Goal: Information Seeking & Learning: Learn about a topic

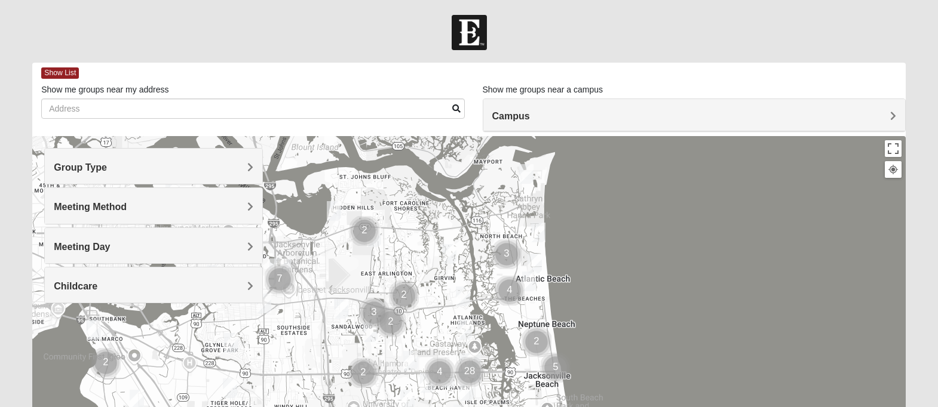
click at [190, 171] on h4 "Group Type" at bounding box center [153, 167] width 199 height 11
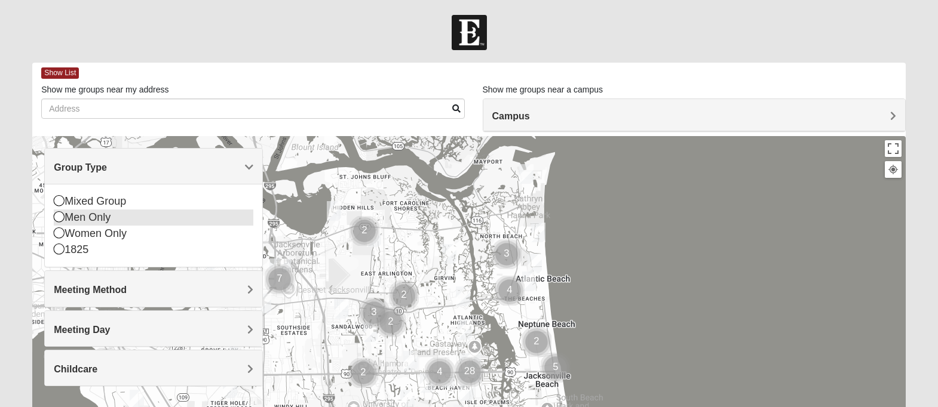
click at [61, 219] on icon at bounding box center [59, 216] width 11 height 11
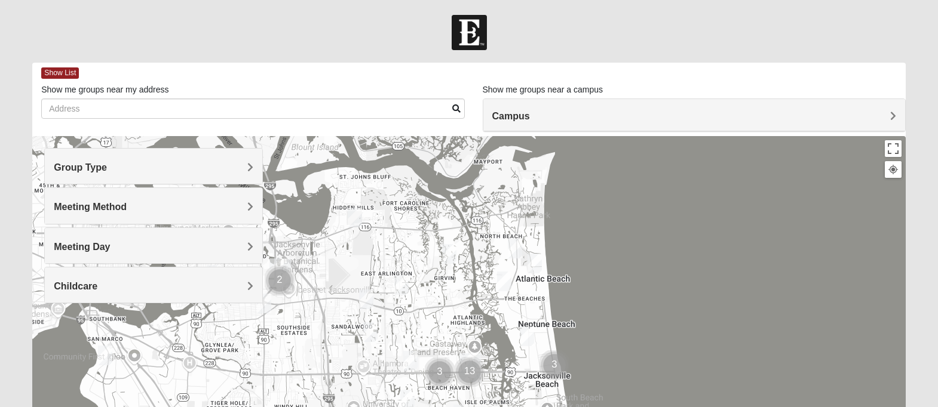
click at [115, 206] on span "Meeting Method" at bounding box center [90, 207] width 73 height 10
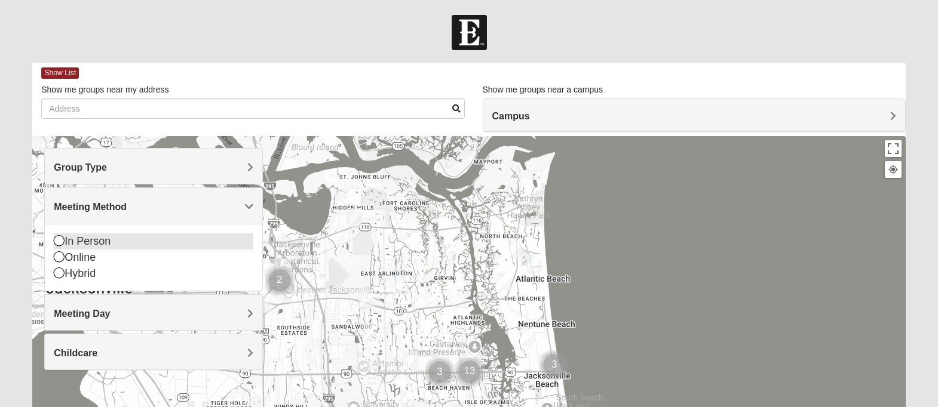
click at [57, 242] on icon at bounding box center [59, 240] width 11 height 11
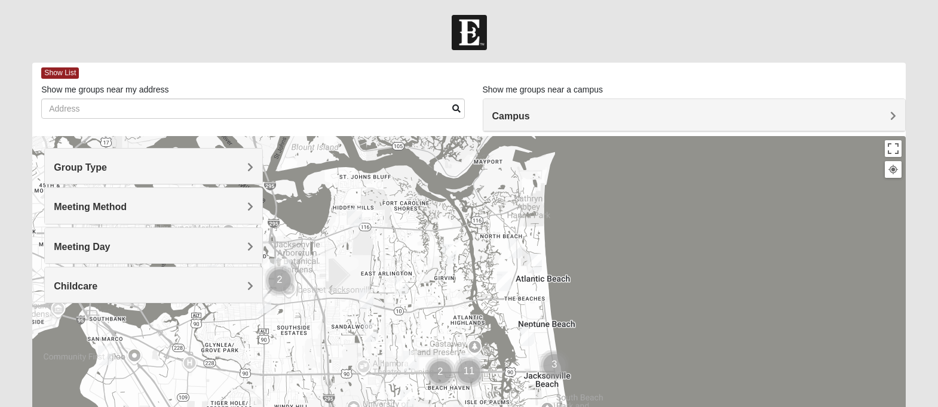
click at [143, 242] on h4 "Meeting Day" at bounding box center [153, 246] width 199 height 11
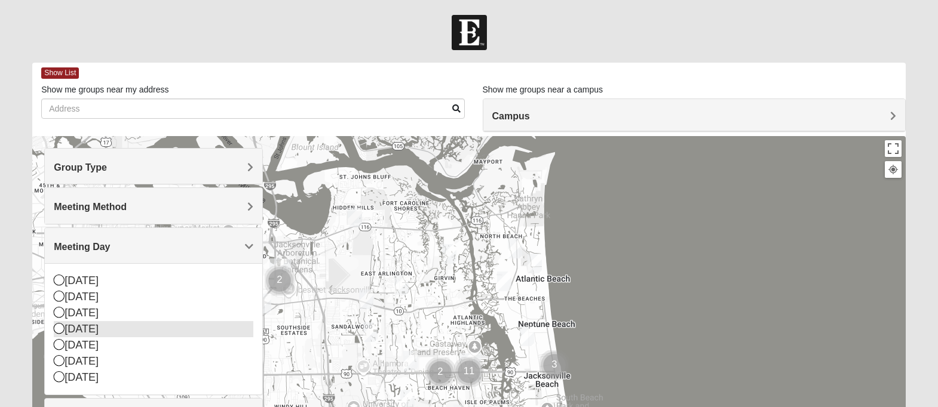
click at [60, 327] on icon at bounding box center [59, 328] width 11 height 11
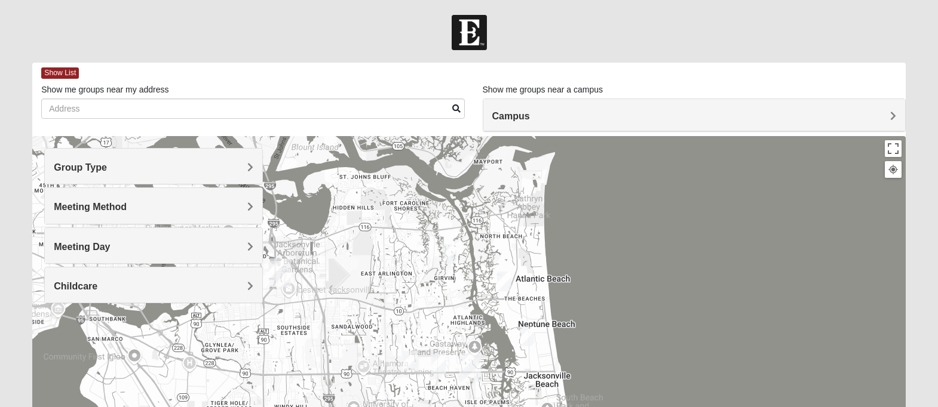
click at [214, 240] on div "Meeting Day" at bounding box center [153, 245] width 217 height 35
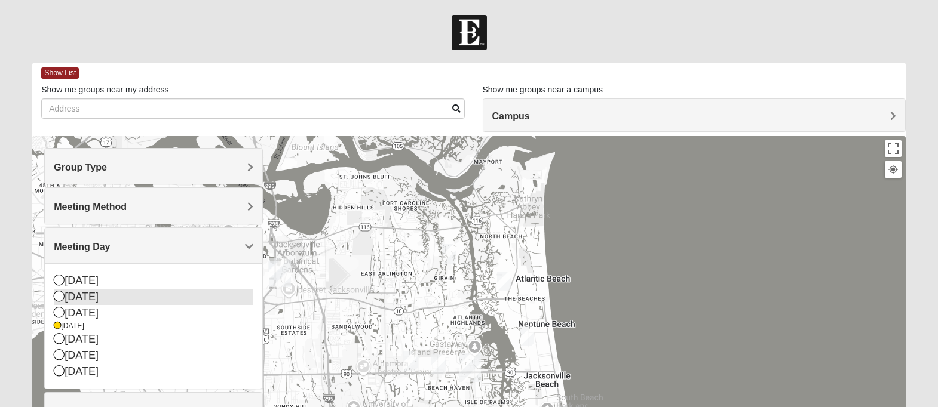
click at [60, 297] on icon at bounding box center [59, 296] width 11 height 11
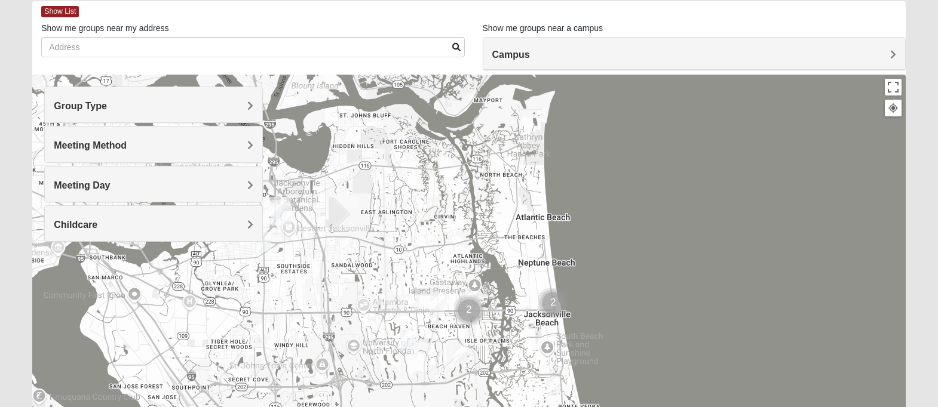
scroll to position [65, 0]
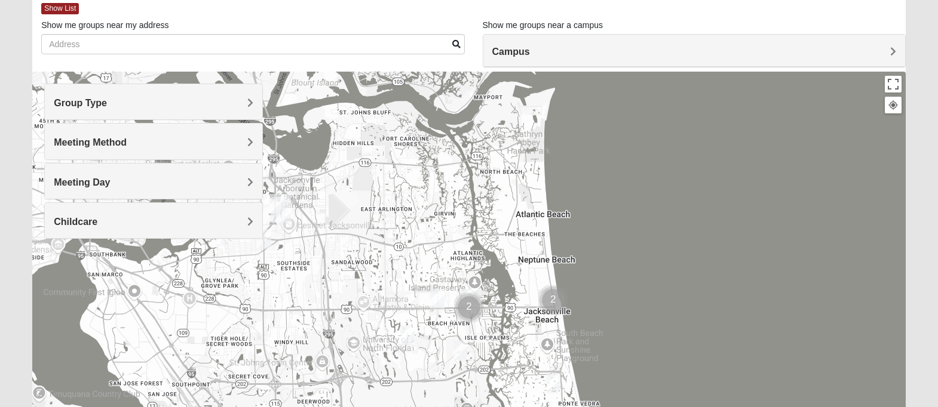
click at [162, 177] on h4 "Meeting Day" at bounding box center [153, 182] width 199 height 11
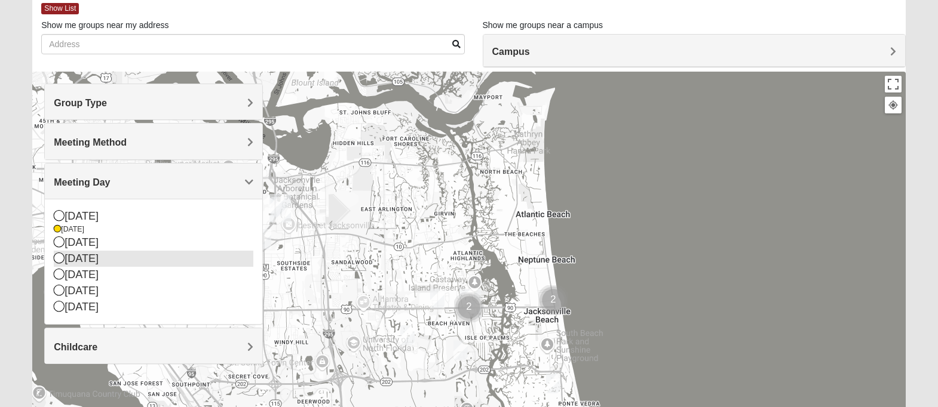
click at [62, 259] on icon at bounding box center [59, 258] width 11 height 11
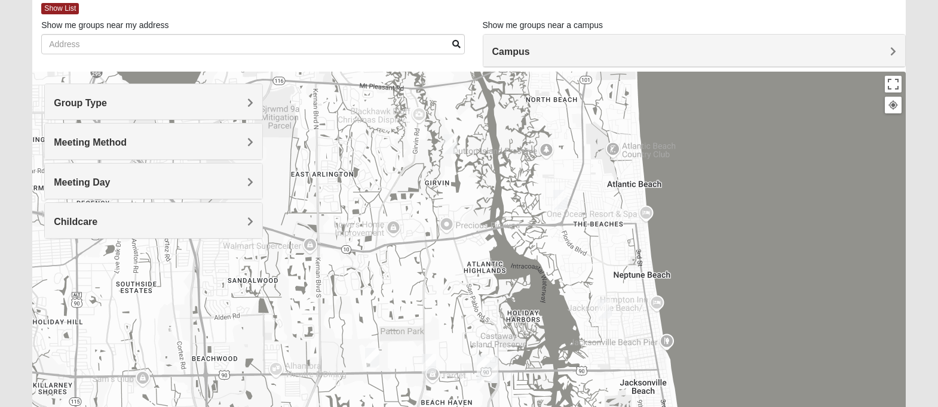
click at [450, 151] on img "Mens Fuller 32225" at bounding box center [450, 144] width 14 height 20
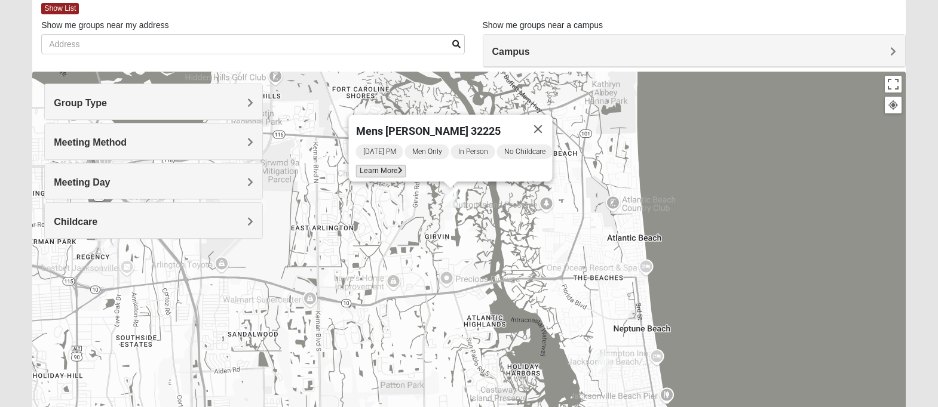
click at [380, 167] on span "Learn More" at bounding box center [381, 171] width 50 height 13
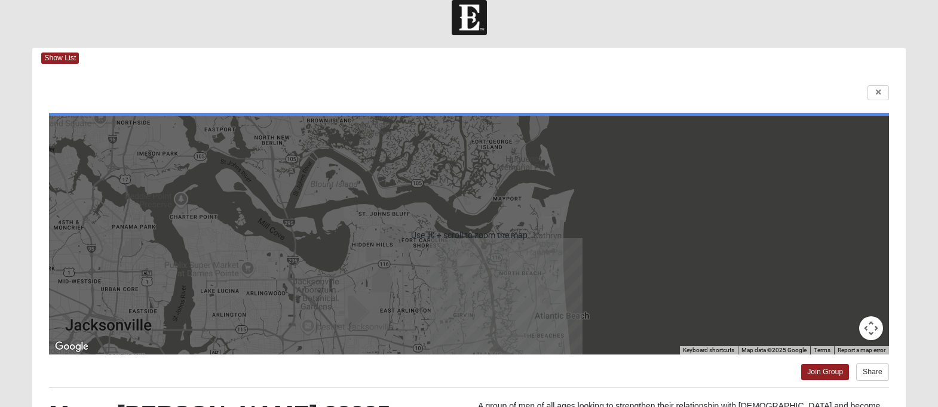
scroll to position [10, 0]
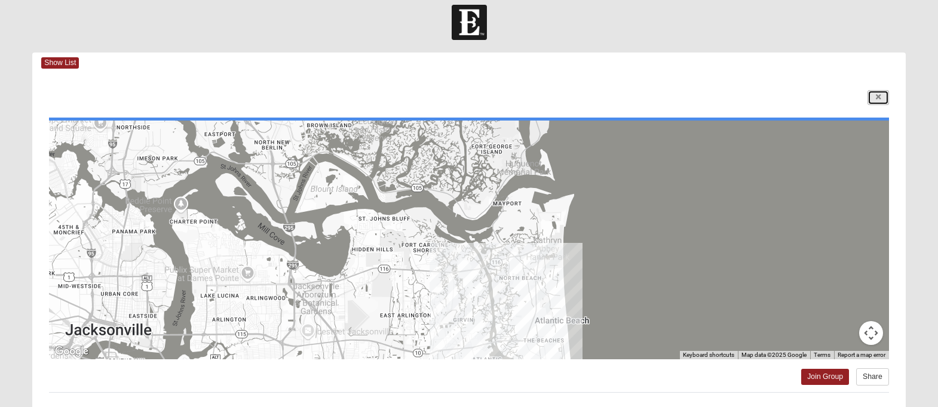
click at [873, 100] on link at bounding box center [878, 97] width 22 height 15
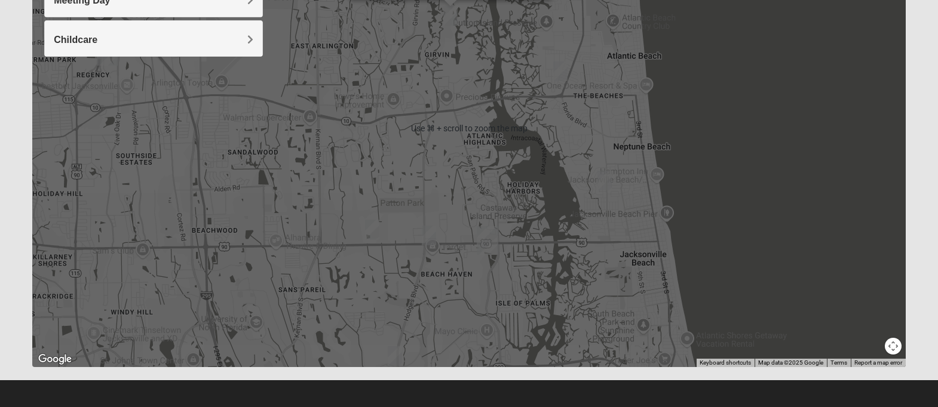
scroll to position [250, 0]
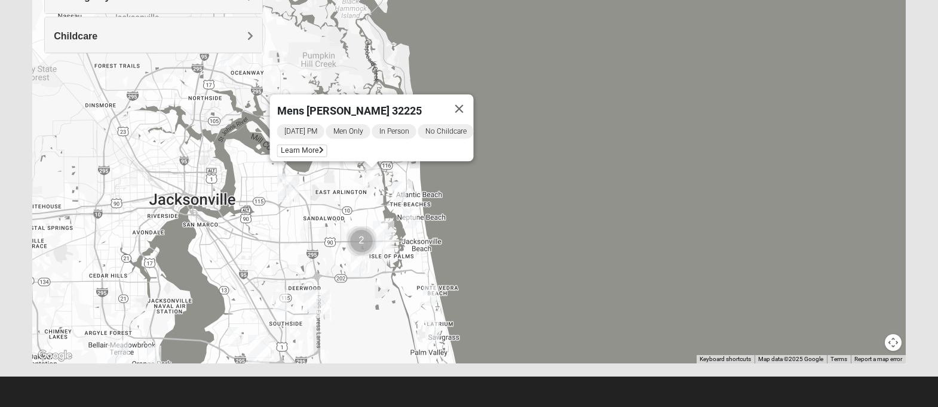
click at [895, 347] on button "Map camera controls" at bounding box center [893, 342] width 17 height 17
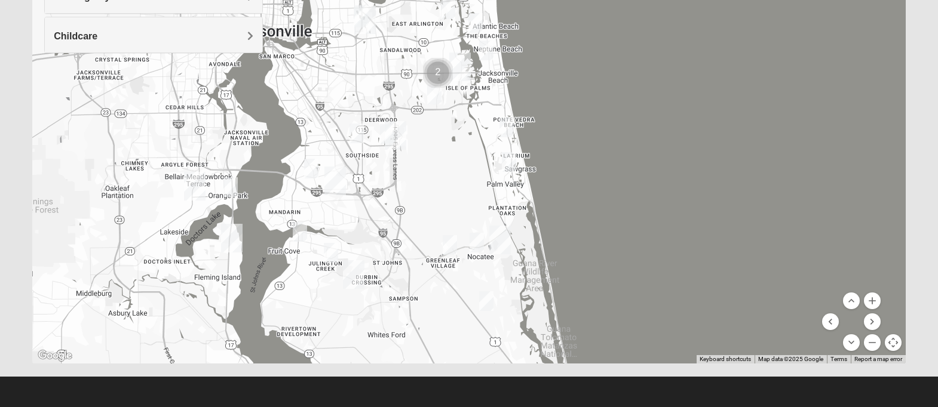
drag, startPoint x: 185, startPoint y: 306, endPoint x: 260, endPoint y: 139, distance: 183.7
click at [260, 139] on div "Mens [PERSON_NAME] 32225 [DATE] PM Men Only In Person No Childcare Learn More" at bounding box center [468, 125] width 873 height 478
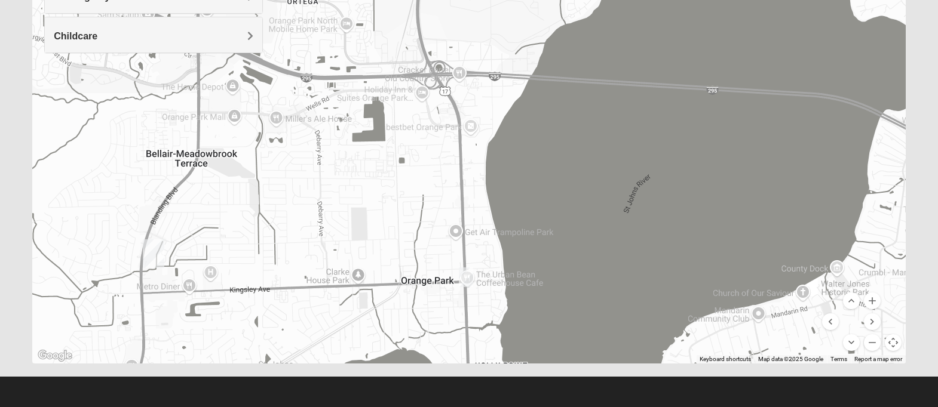
click at [465, 275] on img "Mens Duncan 32073" at bounding box center [466, 278] width 14 height 20
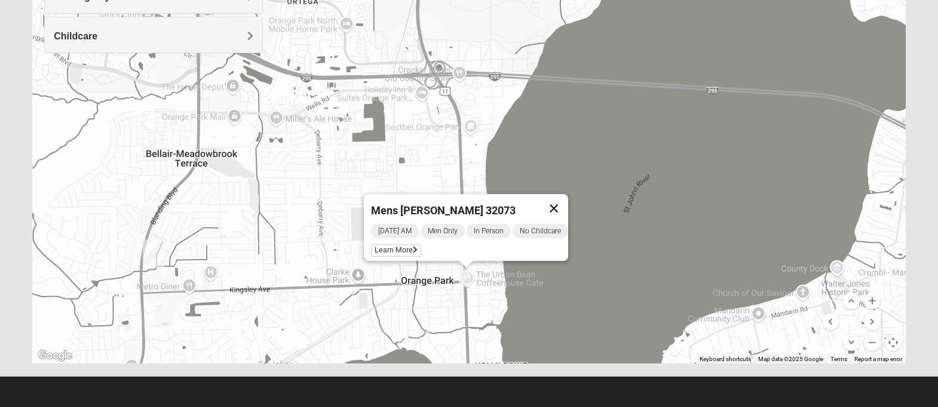
click at [563, 201] on button "Close" at bounding box center [553, 208] width 29 height 29
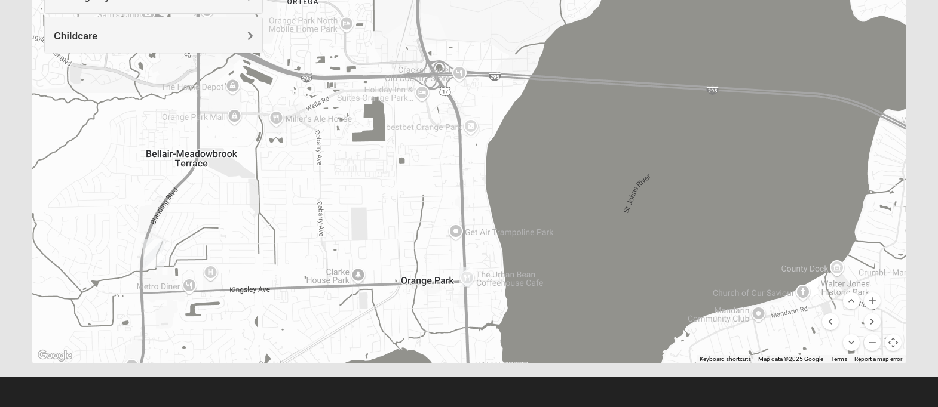
click at [154, 250] on img "Orange Park" at bounding box center [154, 254] width 22 height 29
click at [151, 249] on img "Orange Park" at bounding box center [154, 254] width 22 height 29
click at [149, 248] on img "Orange Park" at bounding box center [154, 254] width 22 height 29
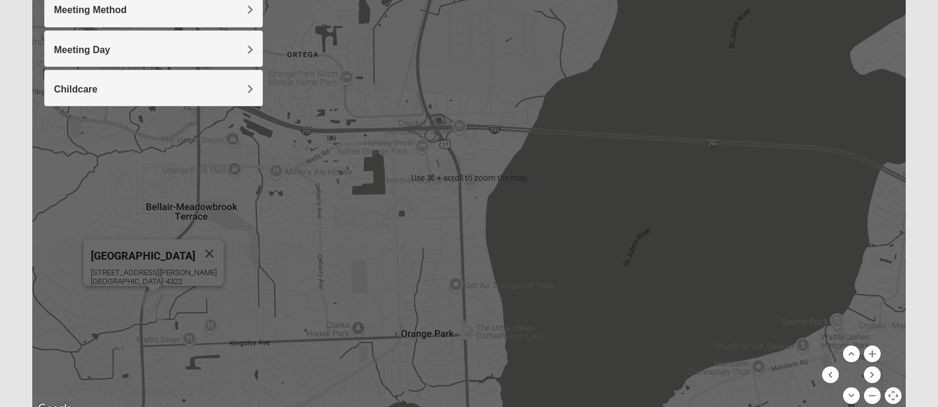
scroll to position [198, 0]
click at [268, 249] on div "To navigate, press the arrow keys. [GEOGRAPHIC_DATA] [STREET_ADDRESS][PERSON_NA…" at bounding box center [468, 177] width 873 height 478
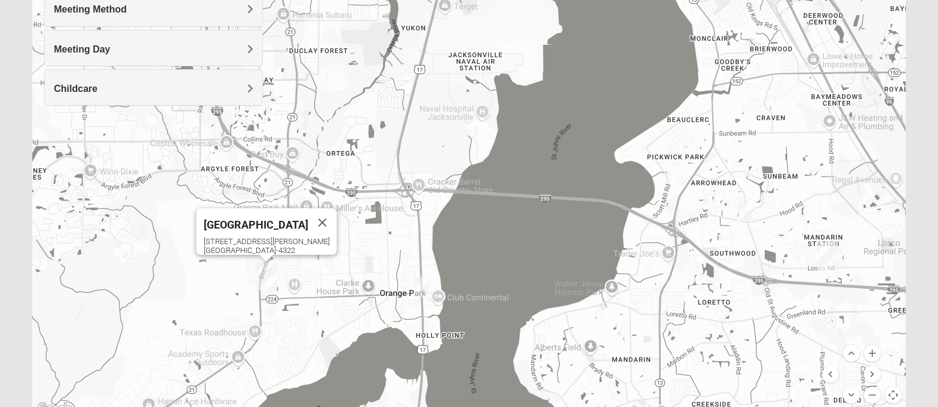
click at [419, 282] on img "Mens Duncan 32073" at bounding box center [420, 287] width 14 height 20
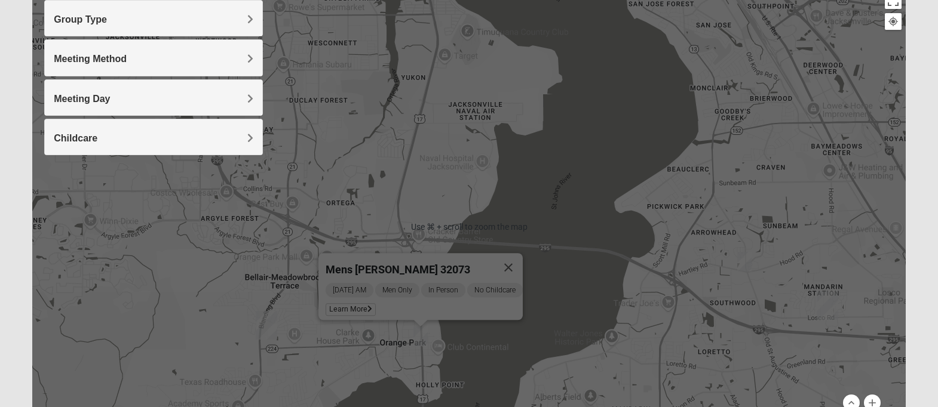
scroll to position [121, 0]
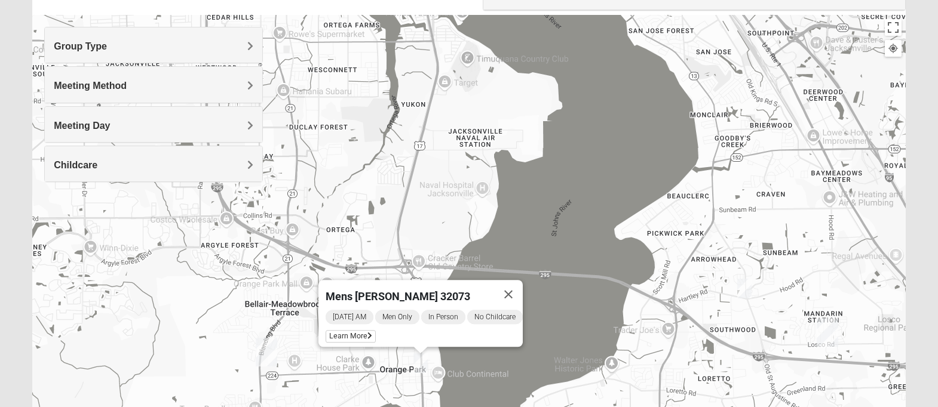
click at [469, 141] on div "Mens [PERSON_NAME] 32073 [DATE] AM Men Only In Person No Childcare Learn More" at bounding box center [468, 254] width 873 height 478
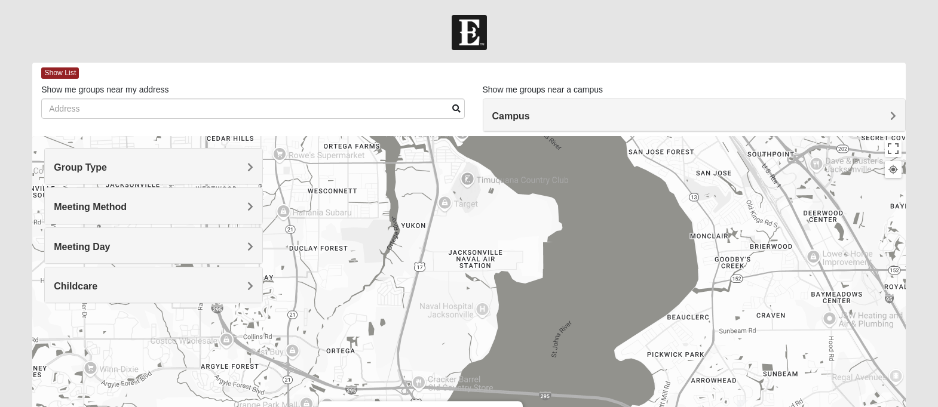
scroll to position [0, 0]
click at [594, 121] on h4 "Campus" at bounding box center [694, 115] width 404 height 11
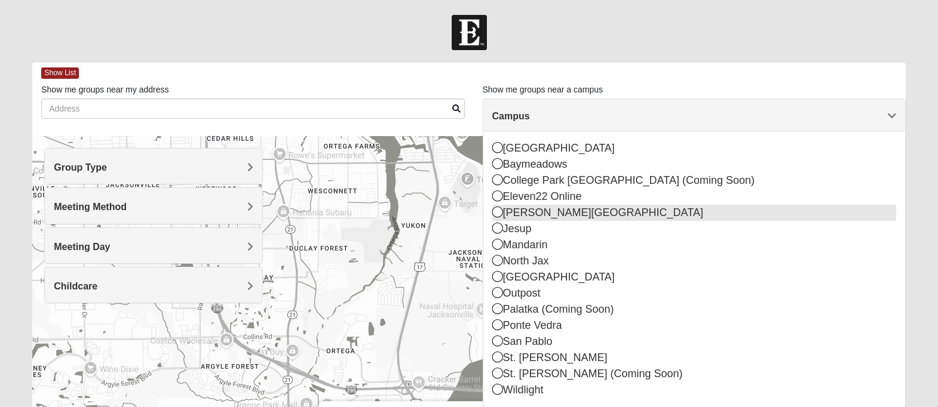
click at [498, 218] on div "[PERSON_NAME][GEOGRAPHIC_DATA]" at bounding box center [694, 213] width 404 height 16
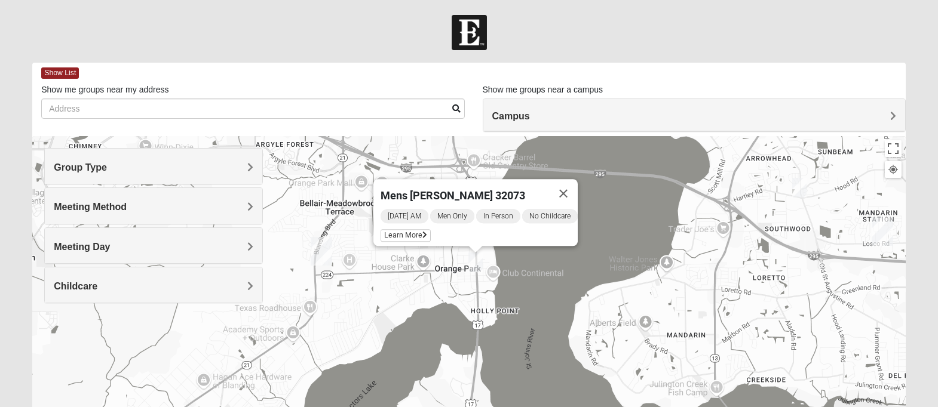
click at [194, 245] on h4 "Meeting Day" at bounding box center [153, 246] width 199 height 11
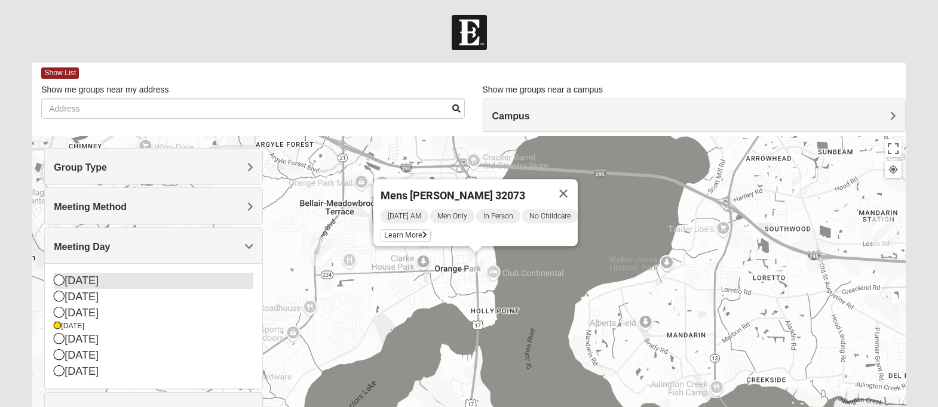
drag, startPoint x: 62, startPoint y: 299, endPoint x: 63, endPoint y: 281, distance: 17.4
click at [62, 299] on icon at bounding box center [59, 296] width 11 height 11
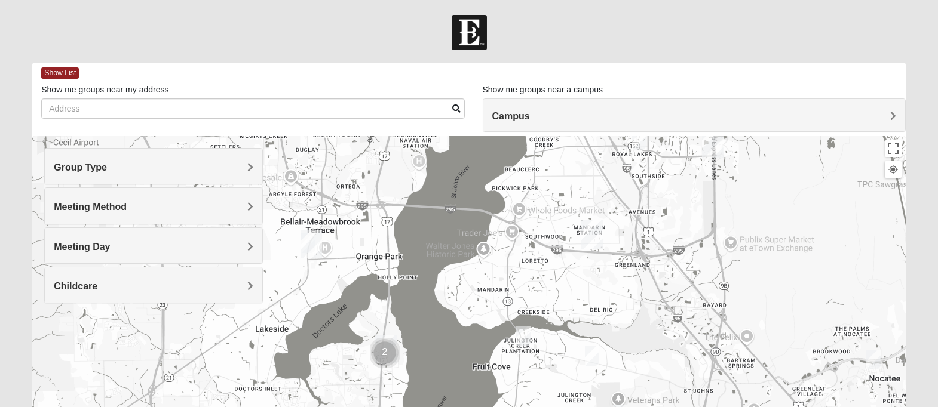
click at [213, 237] on div "Meeting Day" at bounding box center [153, 245] width 217 height 35
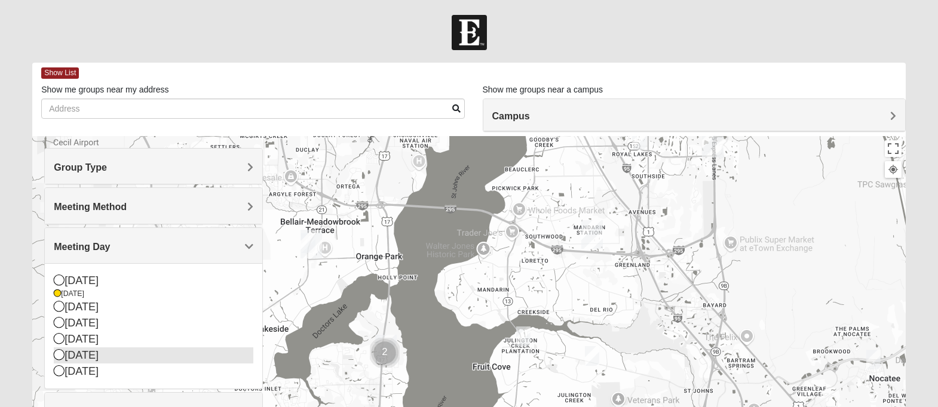
click at [62, 357] on icon at bounding box center [59, 354] width 11 height 11
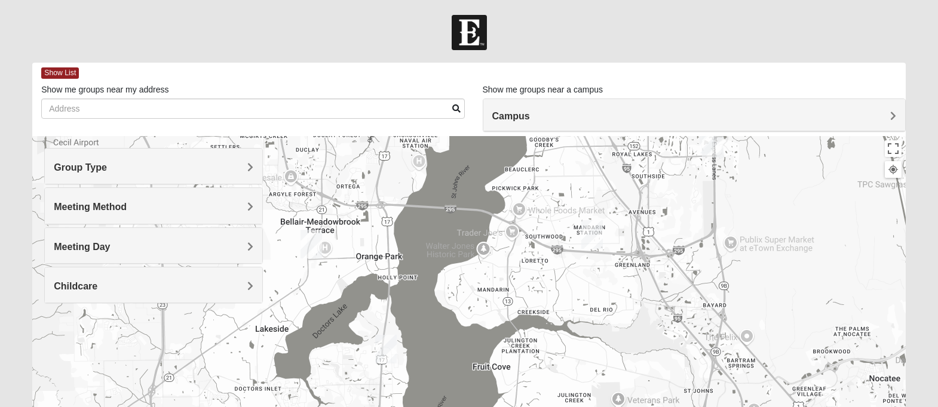
click at [134, 252] on div "Meeting Day" at bounding box center [153, 245] width 217 height 35
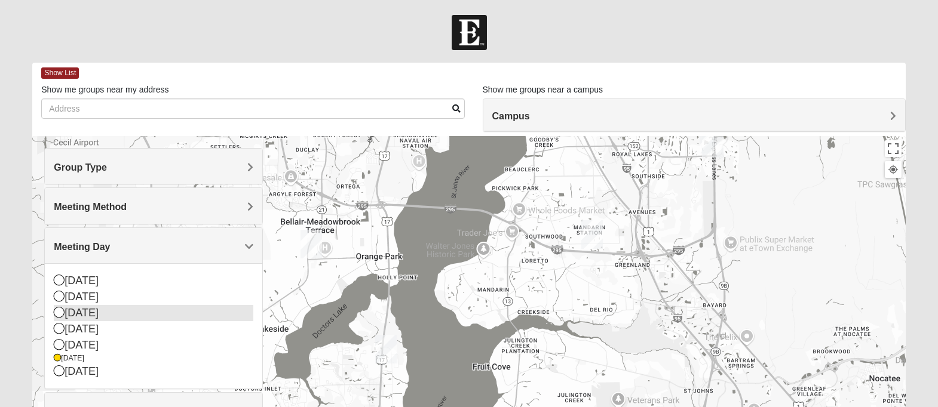
click at [62, 315] on icon at bounding box center [59, 312] width 11 height 11
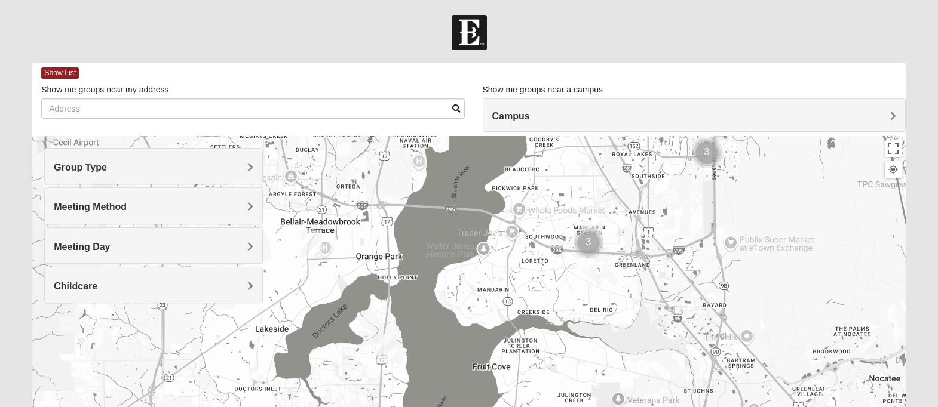
click at [124, 250] on h4 "Meeting Day" at bounding box center [153, 246] width 199 height 11
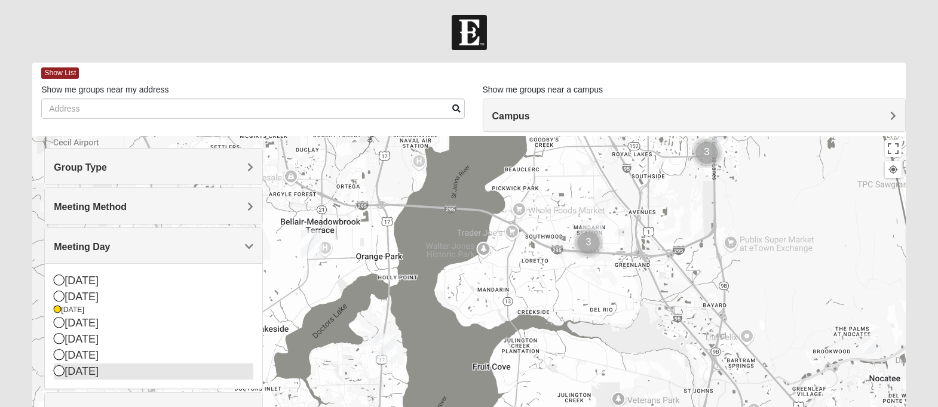
click at [57, 370] on icon at bounding box center [59, 371] width 11 height 11
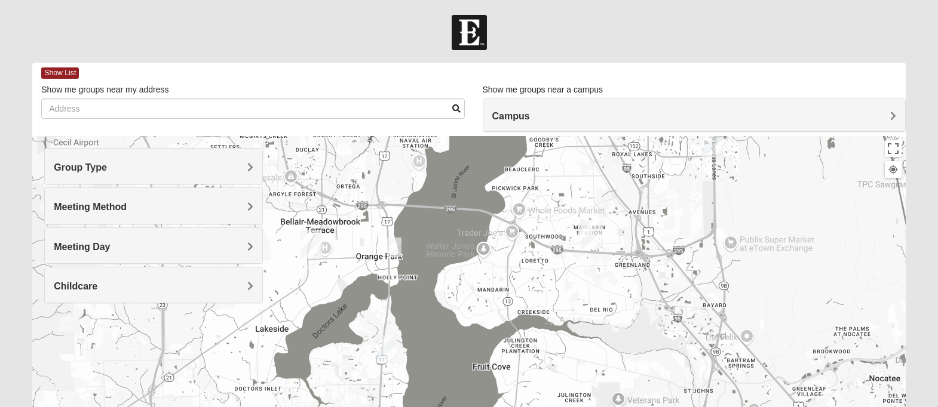
click at [224, 207] on h4 "Meeting Method" at bounding box center [153, 206] width 199 height 11
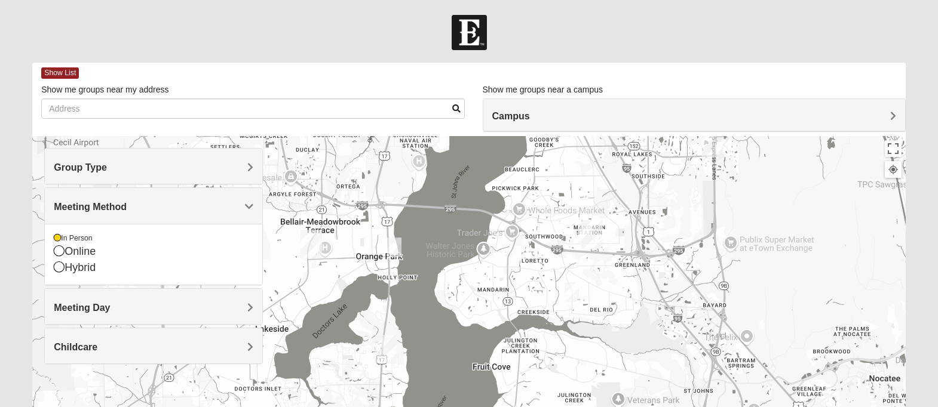
click at [283, 198] on div at bounding box center [468, 375] width 873 height 478
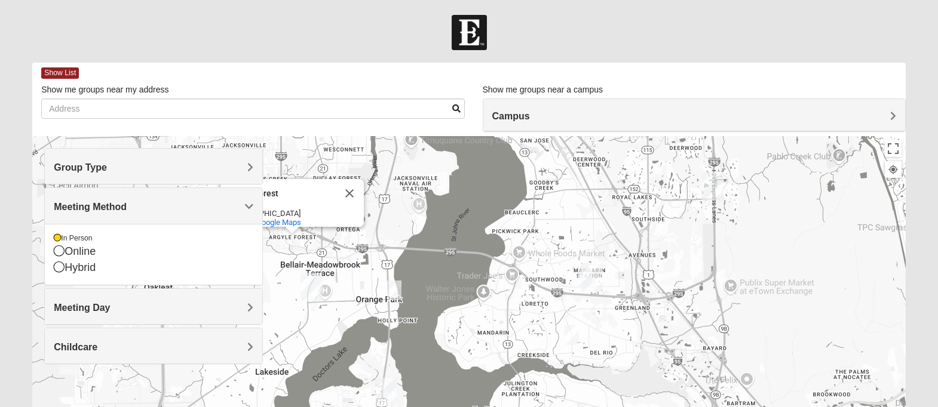
click at [279, 253] on div "[GEOGRAPHIC_DATA] View on Google Maps" at bounding box center [468, 375] width 873 height 478
click at [225, 302] on h4 "Meeting Day" at bounding box center [153, 307] width 199 height 11
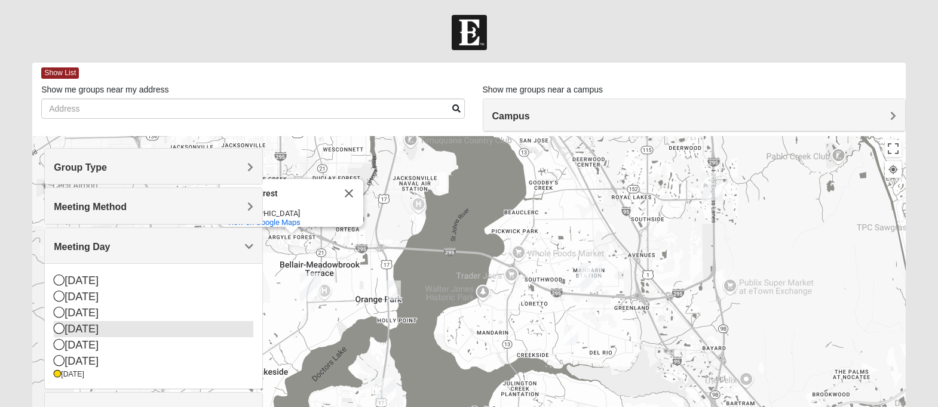
click at [60, 329] on icon at bounding box center [59, 328] width 11 height 11
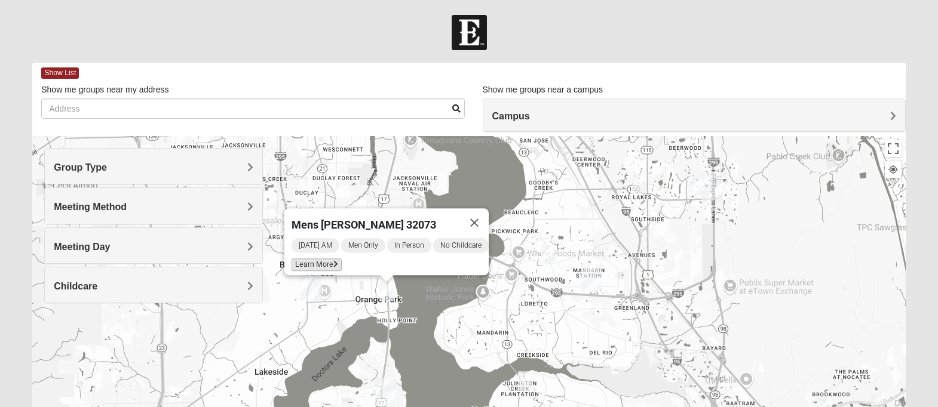
click at [313, 259] on span "Learn More" at bounding box center [316, 265] width 50 height 13
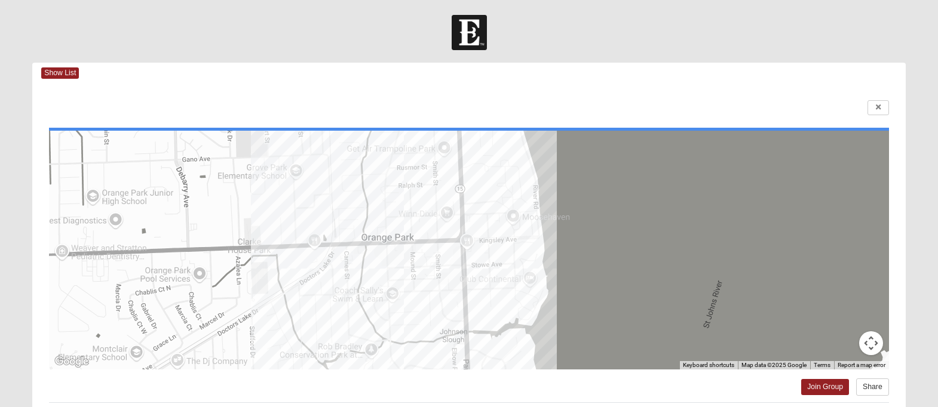
click at [477, 244] on div at bounding box center [469, 250] width 840 height 239
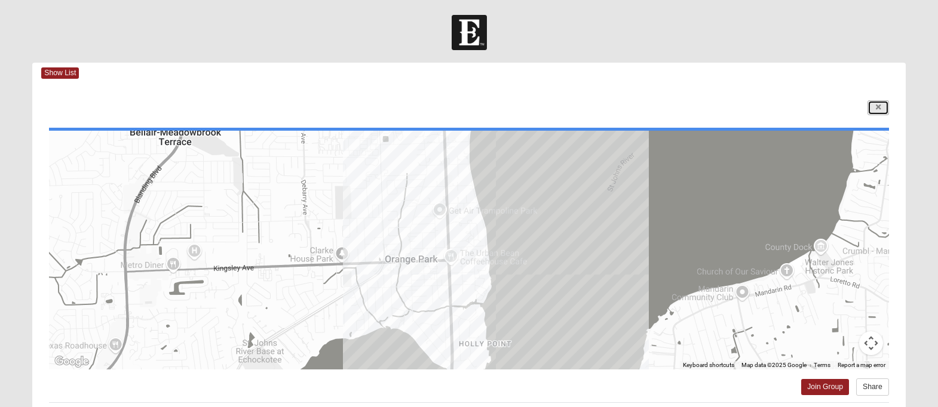
click at [873, 107] on link at bounding box center [878, 107] width 22 height 15
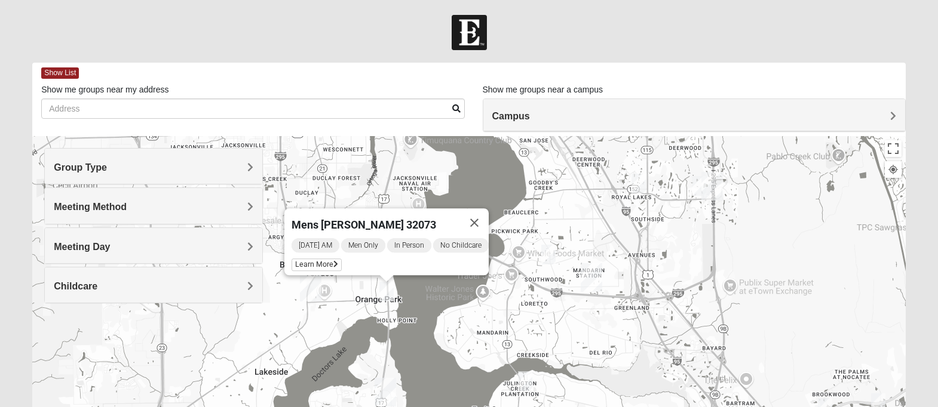
click at [547, 254] on img "Mens Gilbert 32257" at bounding box center [548, 255] width 14 height 20
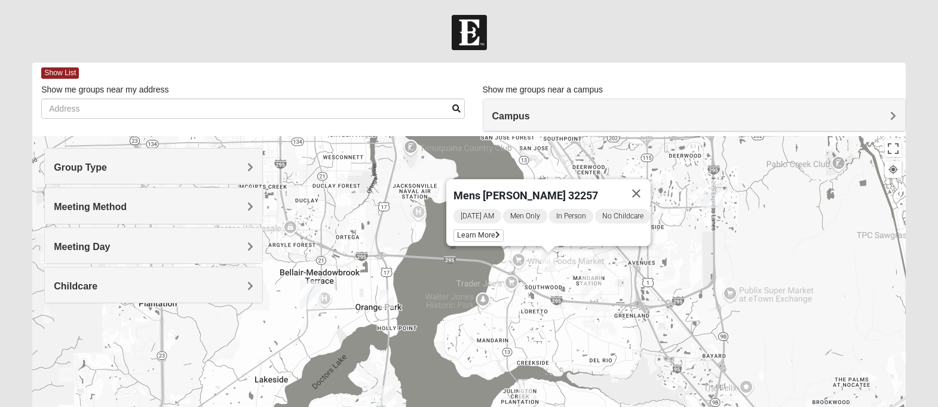
click at [529, 382] on img "Mens Goehring, Kauffman 32259" at bounding box center [525, 389] width 14 height 20
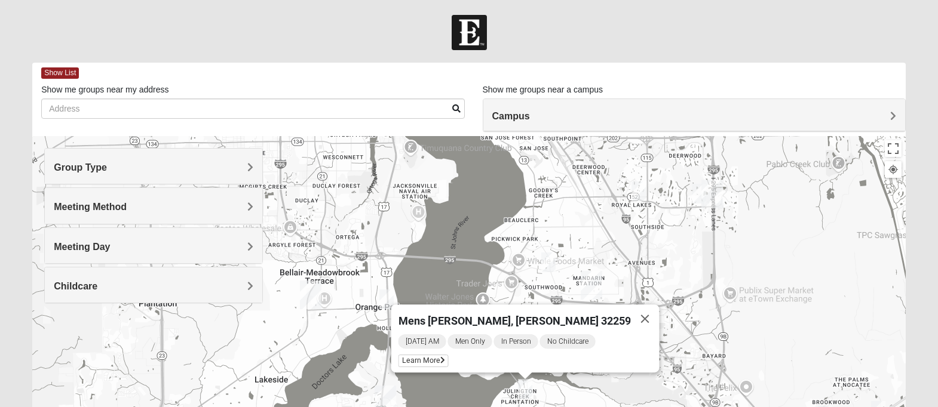
click at [646, 195] on div "Mens [PERSON_NAME], [PERSON_NAME] 32259 [DATE] AM Men Only In Person No Childca…" at bounding box center [468, 375] width 873 height 478
click at [638, 186] on img "Mens Ayer 32256" at bounding box center [638, 192] width 14 height 20
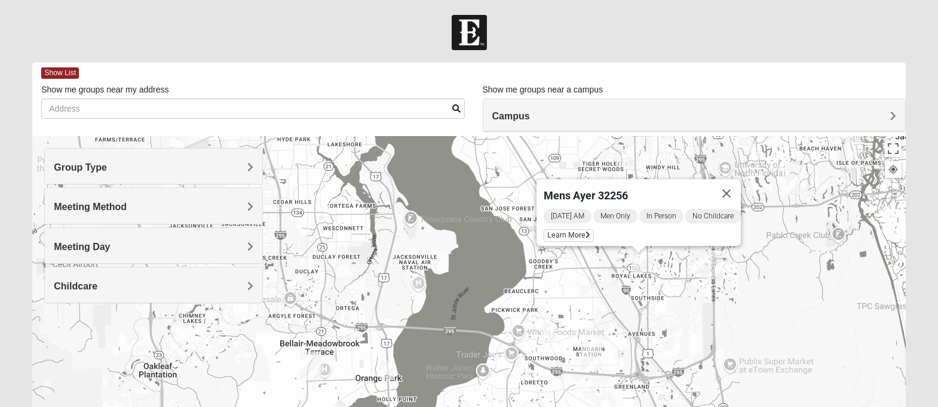
click at [695, 261] on img "Mens Murphy/Whalen Maple Street 32256" at bounding box center [699, 265] width 14 height 20
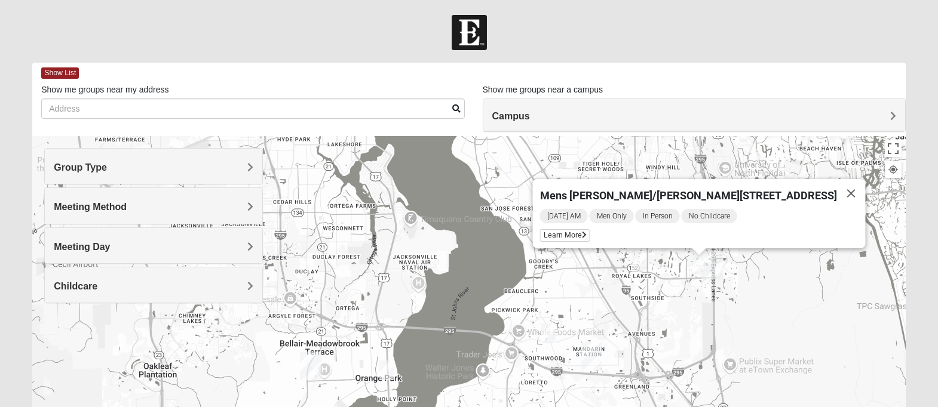
click at [241, 245] on h4 "Meeting Day" at bounding box center [153, 246] width 199 height 11
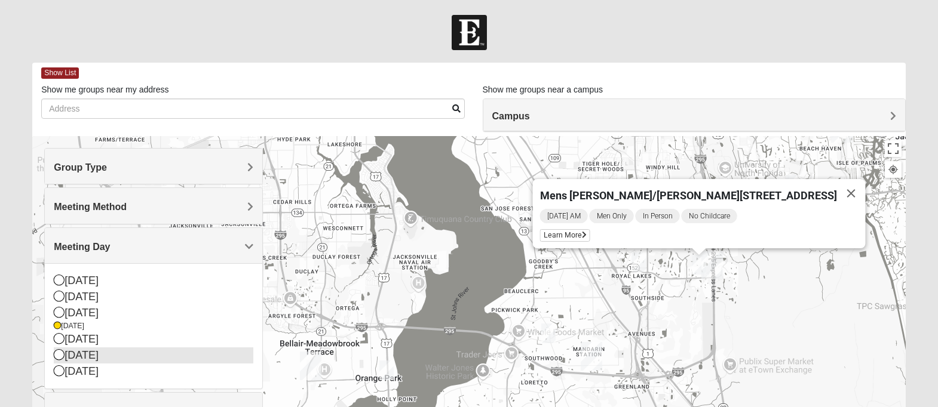
click at [63, 354] on icon at bounding box center [59, 354] width 11 height 11
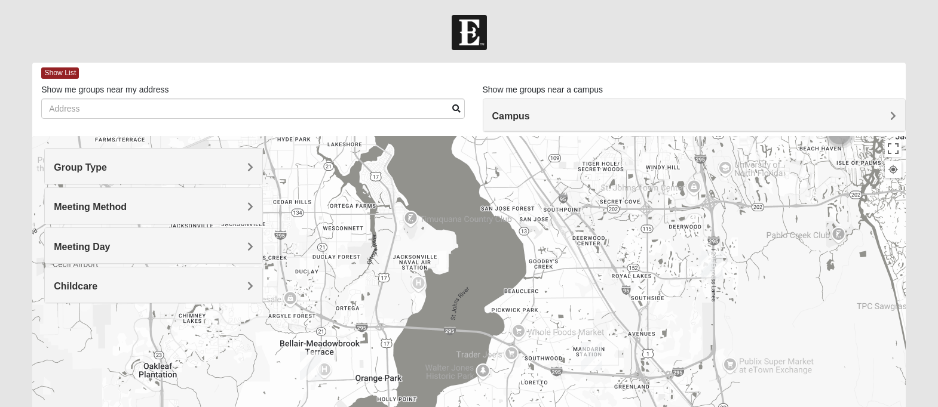
click at [152, 244] on h4 "Meeting Day" at bounding box center [153, 246] width 199 height 11
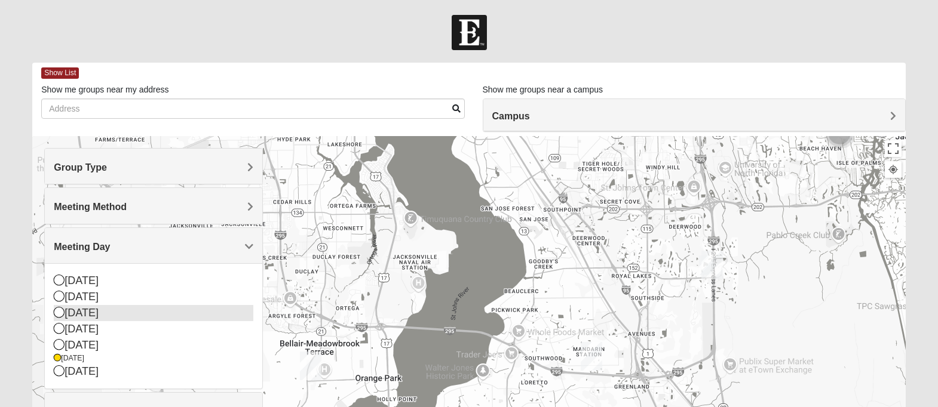
click at [61, 312] on icon at bounding box center [59, 312] width 11 height 11
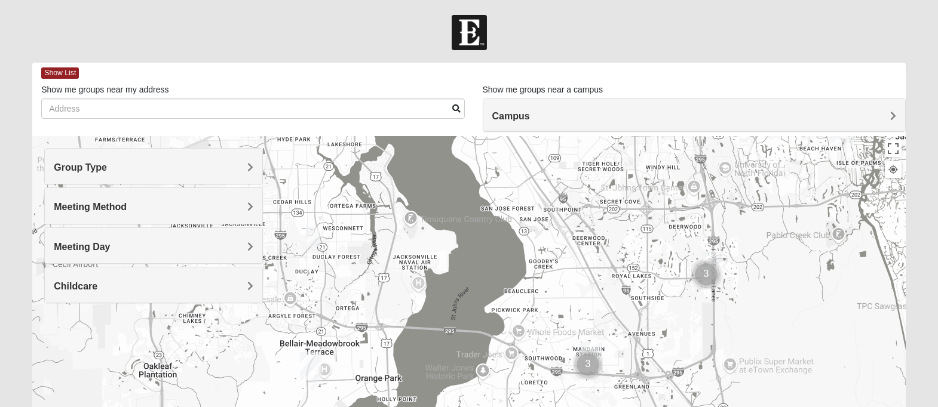
click at [312, 231] on img "Mens Gonzalez 32073" at bounding box center [313, 238] width 14 height 20
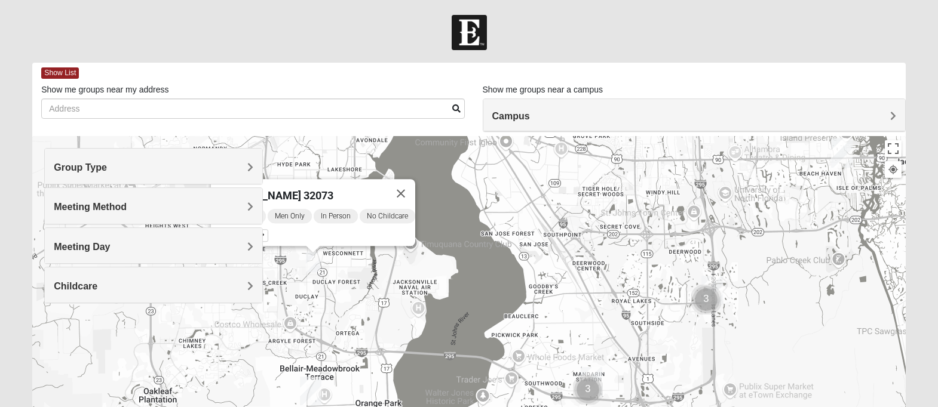
click at [380, 223] on div "[DATE] AM Men Only In Person No Childcare Learn More" at bounding box center [316, 227] width 197 height 38
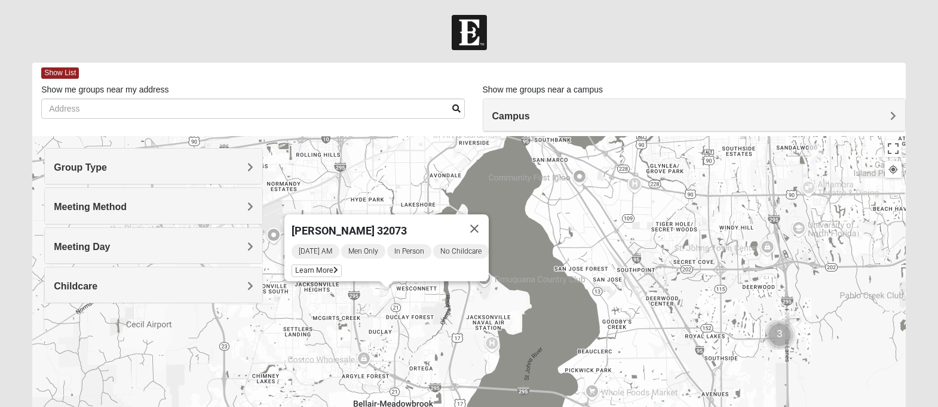
drag, startPoint x: 438, startPoint y: 241, endPoint x: 511, endPoint y: 274, distance: 79.9
click at [511, 274] on div "[PERSON_NAME] 32073 [DATE] AM Men Only In Person No Childcare Learn More" at bounding box center [468, 375] width 873 height 478
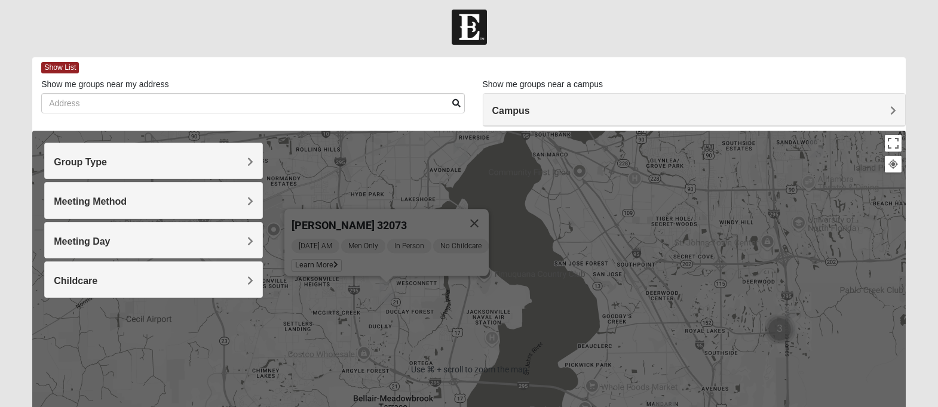
scroll to position [2, 0]
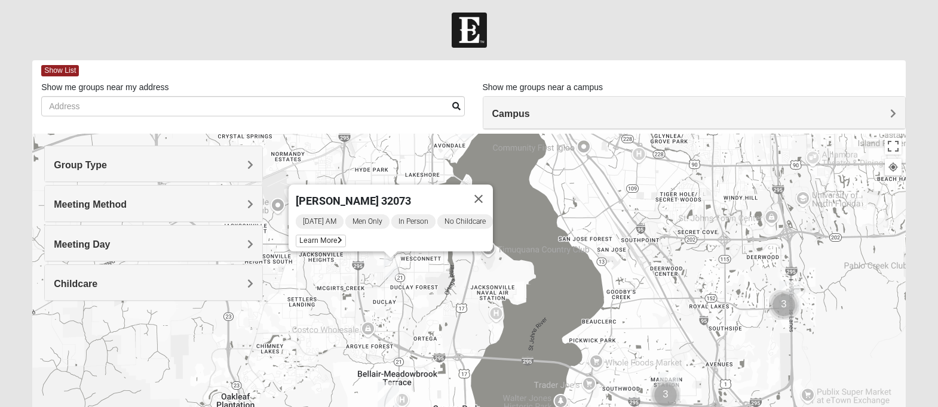
drag, startPoint x: 548, startPoint y: 334, endPoint x: 551, endPoint y: 305, distance: 28.8
click at [551, 305] on div "[PERSON_NAME] 32073 [DATE] AM Men Only In Person No Childcare Learn More" at bounding box center [468, 373] width 873 height 478
